Goal: Check status: Check status

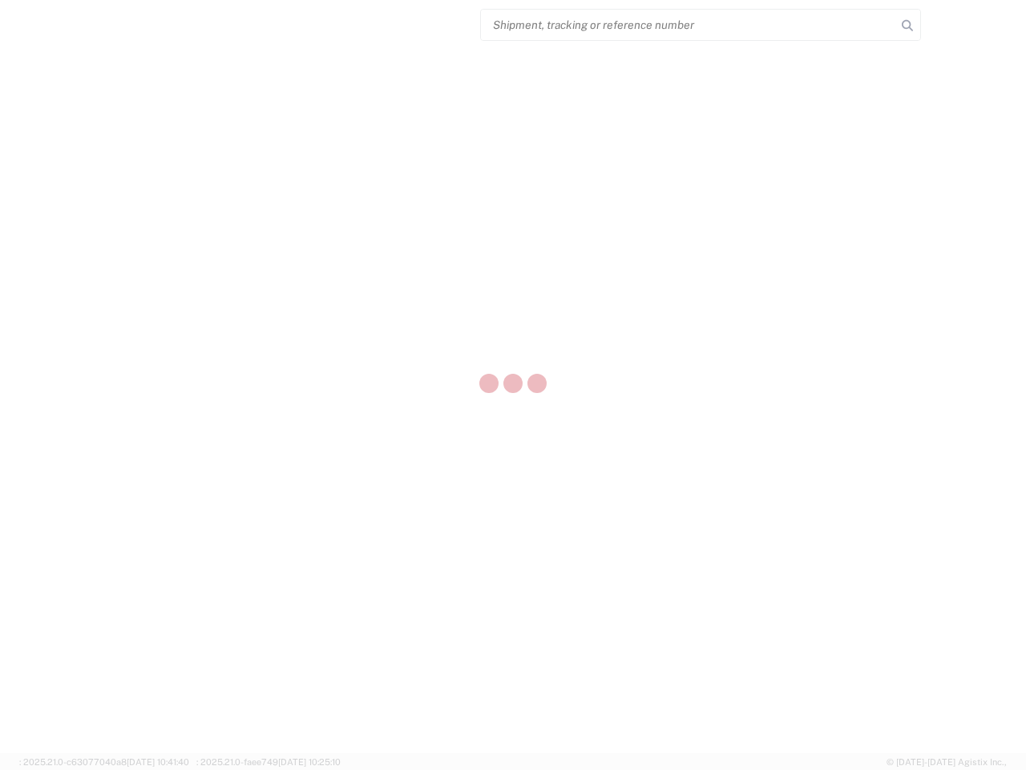
select select "US"
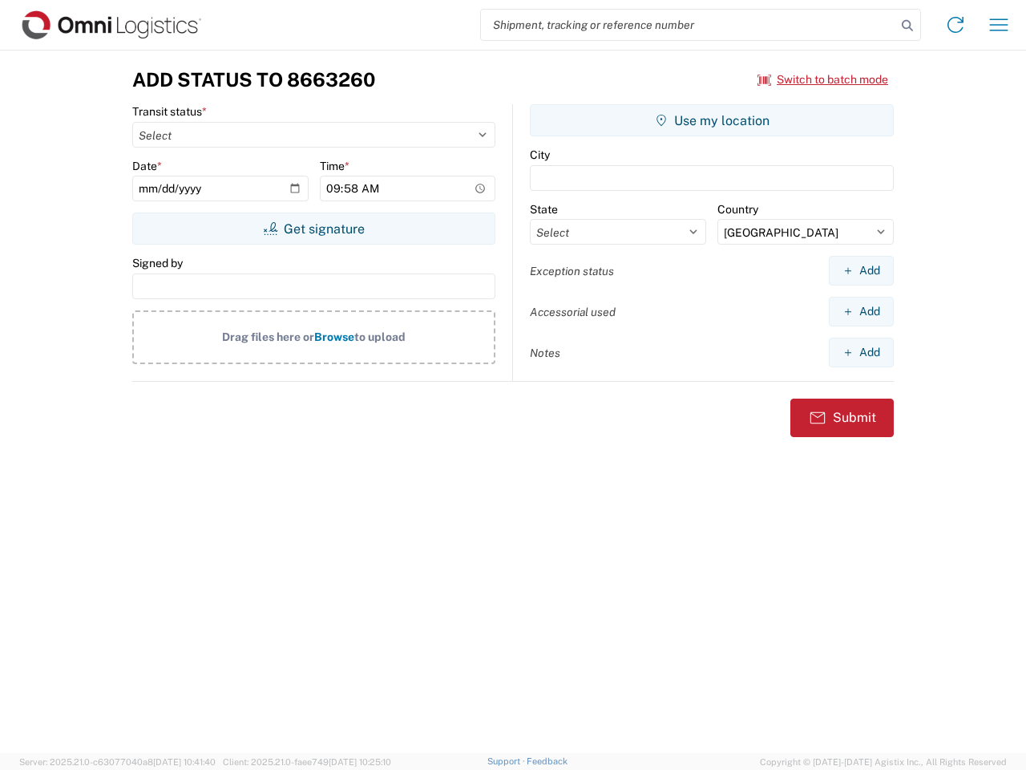
click at [689, 25] on input "search" at bounding box center [688, 25] width 415 height 30
click at [907, 26] on icon at bounding box center [907, 25] width 22 height 22
click at [956, 25] on icon at bounding box center [956, 25] width 26 height 26
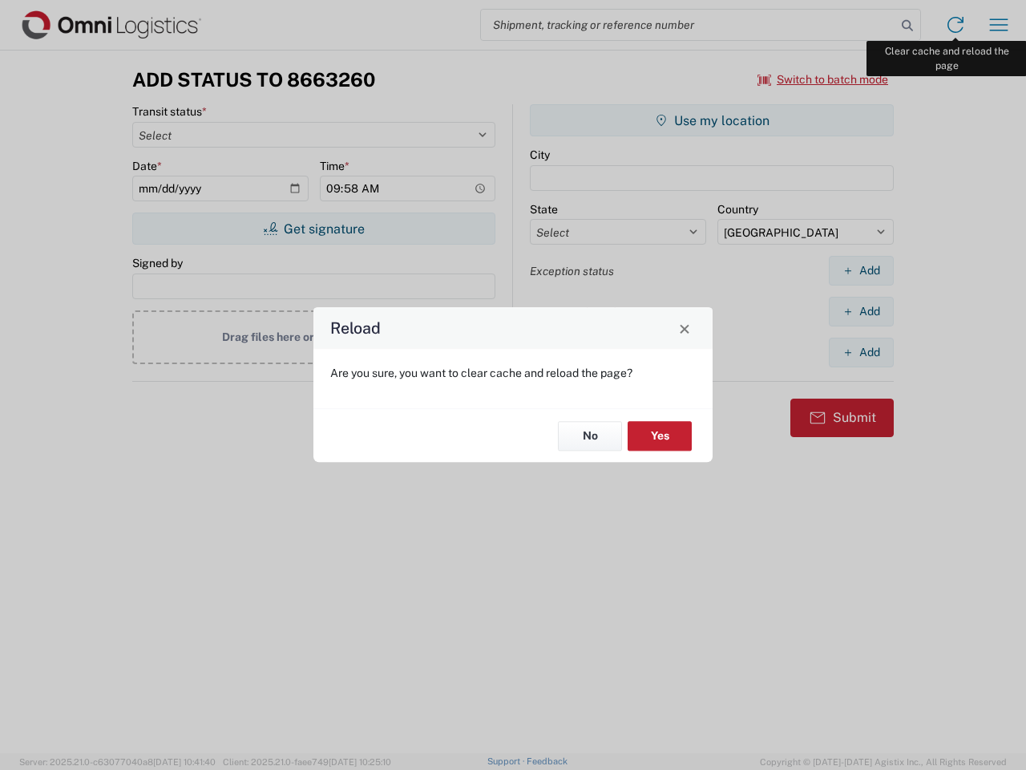
click at [999, 25] on div "Reload Are you sure, you want to clear cache and reload the page? No Yes" at bounding box center [513, 385] width 1026 height 770
click at [823, 79] on div "Reload Are you sure, you want to clear cache and reload the page? No Yes" at bounding box center [513, 385] width 1026 height 770
click at [313, 228] on div "Reload Are you sure, you want to clear cache and reload the page? No Yes" at bounding box center [513, 385] width 1026 height 770
click at [712, 120] on div "Reload Are you sure, you want to clear cache and reload the page? No Yes" at bounding box center [513, 385] width 1026 height 770
click at [861, 270] on div "Reload Are you sure, you want to clear cache and reload the page? No Yes" at bounding box center [513, 385] width 1026 height 770
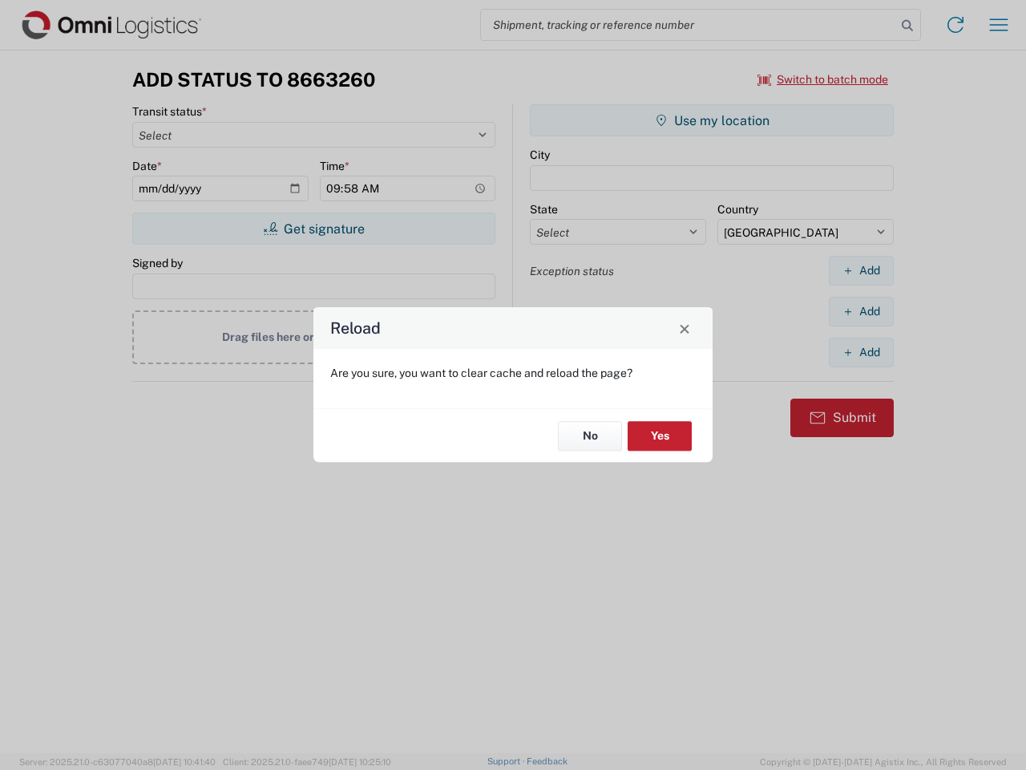
click at [861, 311] on div "Reload Are you sure, you want to clear cache and reload the page? No Yes" at bounding box center [513, 385] width 1026 height 770
click at [861, 352] on div "Reload Are you sure, you want to clear cache and reload the page? No Yes" at bounding box center [513, 385] width 1026 height 770
